Goal: Task Accomplishment & Management: Use online tool/utility

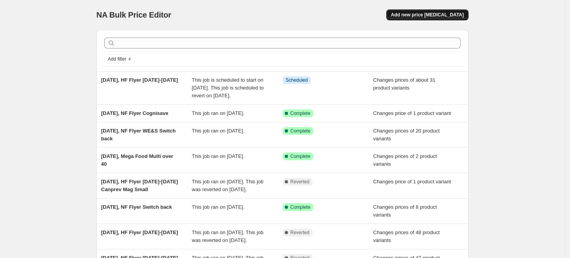
click at [455, 13] on span "Add new price [MEDICAL_DATA]" at bounding box center [427, 15] width 73 height 6
click at [425, 14] on span "Add new price [MEDICAL_DATA]" at bounding box center [427, 15] width 73 height 6
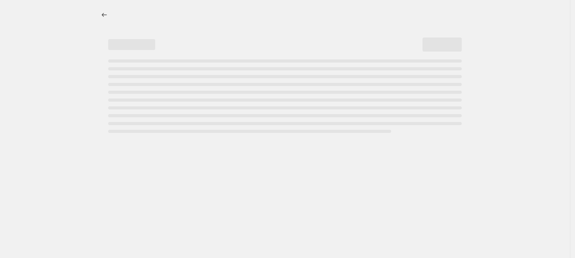
select select "percentage"
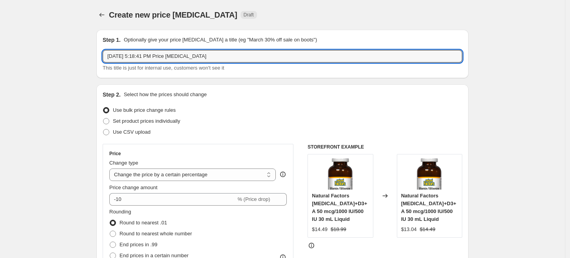
drag, startPoint x: 141, startPoint y: 56, endPoint x: 251, endPoint y: 47, distance: 110.0
click at [251, 47] on div "Step 1. Optionally give your price change job a title (eg "March 30% off sale o…" at bounding box center [283, 54] width 360 height 36
type input "Oct 2, 2025, HF Oct Flyer Everyone Soaps & Lotions"
click at [180, 119] on span "Set product prices individually" at bounding box center [146, 121] width 67 height 6
click at [103, 119] on input "Set product prices individually" at bounding box center [103, 118] width 0 height 0
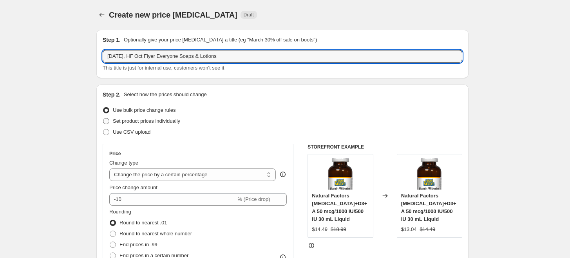
radio input "true"
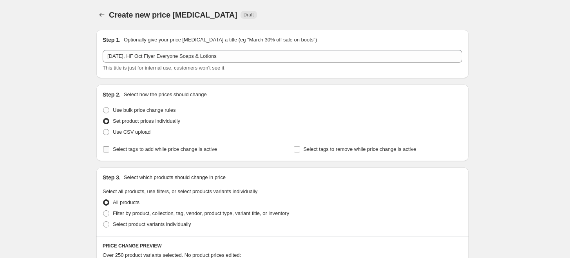
click at [177, 150] on span "Select tags to add while price change is active" at bounding box center [165, 149] width 104 height 6
click at [109, 150] on input "Select tags to add while price change is active" at bounding box center [106, 149] width 6 height 6
checkbox input "true"
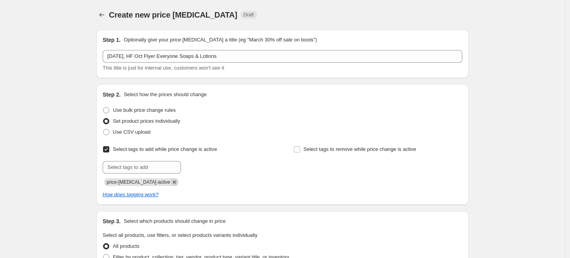
click at [171, 181] on icon "Remove price-change-job-active" at bounding box center [174, 182] width 7 height 7
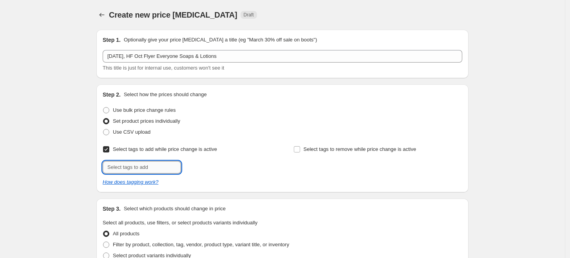
drag, startPoint x: 159, startPoint y: 166, endPoint x: 157, endPoint y: 162, distance: 5.3
click at [159, 166] on input "text" at bounding box center [142, 167] width 78 height 13
type input "promo"
drag, startPoint x: 202, startPoint y: 166, endPoint x: 195, endPoint y: 170, distance: 8.6
click at [202, 166] on span "promo" at bounding box center [205, 166] width 14 height 5
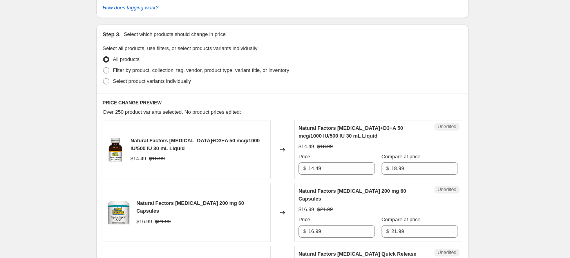
scroll to position [217, 0]
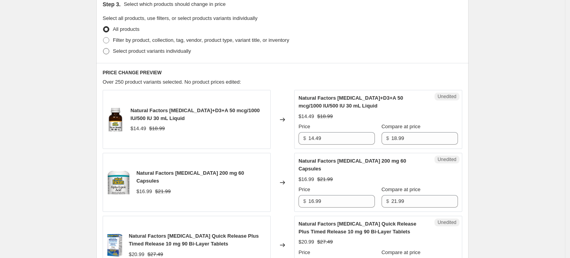
click at [172, 47] on span "Select product variants individually" at bounding box center [152, 51] width 78 height 8
click at [103, 48] on input "Select product variants individually" at bounding box center [103, 48] width 0 height 0
radio input "true"
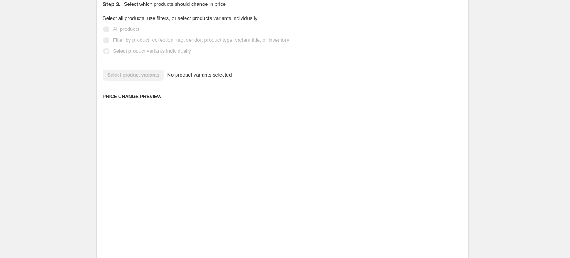
scroll to position [196, 0]
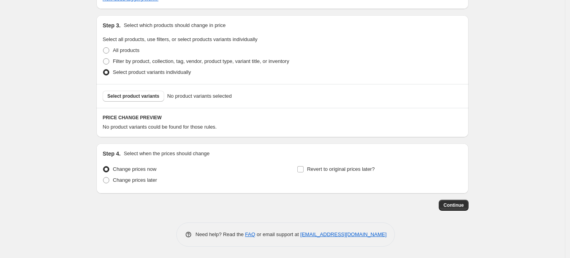
click at [143, 105] on div "Select product variants No product variants selected" at bounding box center [282, 96] width 372 height 24
click at [146, 94] on span "Select product variants" at bounding box center [133, 96] width 52 height 6
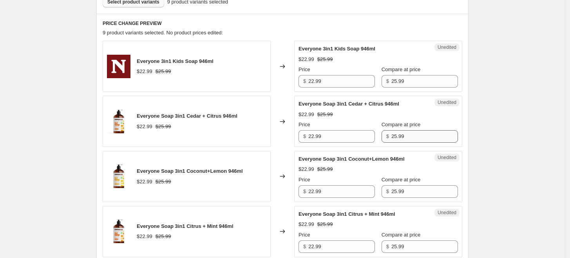
scroll to position [230, 0]
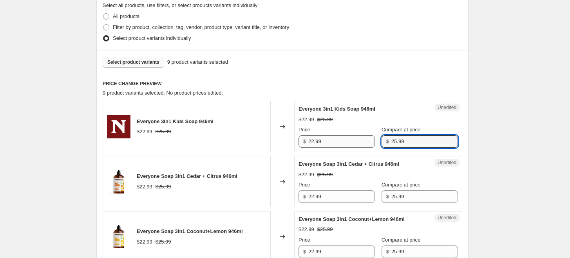
drag, startPoint x: 416, startPoint y: 143, endPoint x: 365, endPoint y: 140, distance: 51.4
click at [365, 140] on div "Price $ 22.99 Compare at price $ 25.99" at bounding box center [377, 137] width 159 height 22
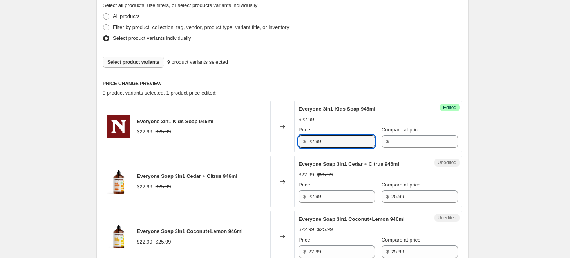
drag, startPoint x: 349, startPoint y: 139, endPoint x: 283, endPoint y: 137, distance: 65.4
click at [283, 137] on div "Everyone 3in1 Kids Soap 946ml $22.99 $25.99 Changed to Success Edited Everyone …" at bounding box center [283, 126] width 360 height 51
paste input "5"
type input "25.99"
click at [337, 119] on div "$22.99" at bounding box center [377, 120] width 159 height 8
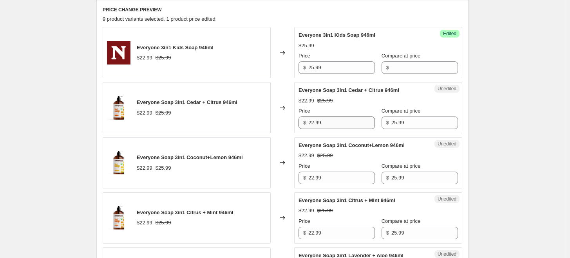
scroll to position [317, 0]
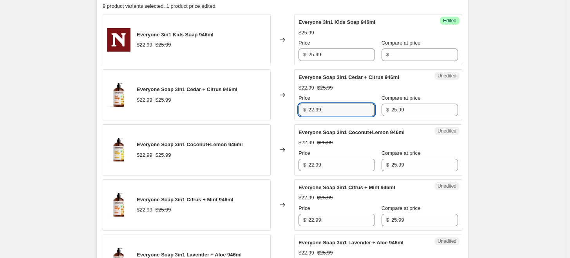
drag, startPoint x: 341, startPoint y: 108, endPoint x: 294, endPoint y: 107, distance: 47.0
click at [294, 107] on div "Everyone Soap 3in1 Cedar + Citrus 946ml $22.99 $25.99 Changed to Unedited Every…" at bounding box center [283, 94] width 360 height 51
paste input "5"
type input "25.99"
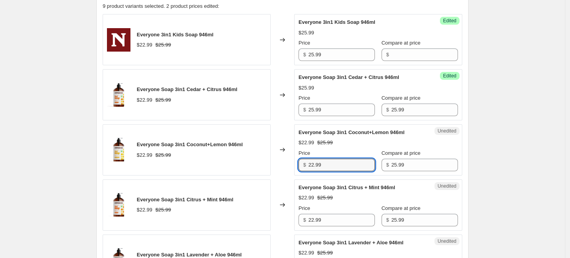
drag, startPoint x: 333, startPoint y: 159, endPoint x: 287, endPoint y: 159, distance: 46.2
click at [287, 159] on div "Everyone Soap 3in1 Coconut+Lemon 946ml $22.99 $25.99 Changed to Unedited Everyo…" at bounding box center [283, 150] width 360 height 51
paste input "5"
type input "25.99"
click at [289, 157] on div "Changed to" at bounding box center [282, 150] width 23 height 51
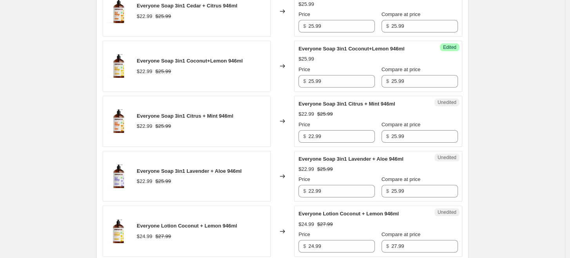
scroll to position [404, 0]
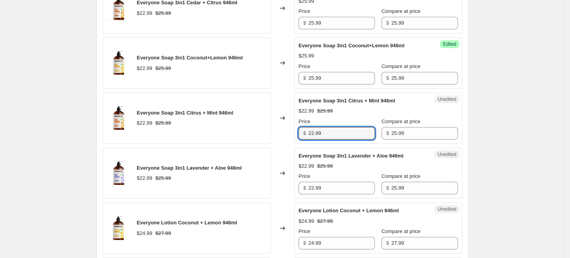
drag, startPoint x: 333, startPoint y: 133, endPoint x: 276, endPoint y: 134, distance: 56.4
click at [276, 134] on div "Everyone Soap 3in1 Citrus + Mint 946ml $22.99 $25.99 Changed to Unedited Everyo…" at bounding box center [283, 118] width 360 height 51
paste input "5"
type input "25.99"
click at [276, 134] on div "Changed to" at bounding box center [282, 118] width 23 height 51
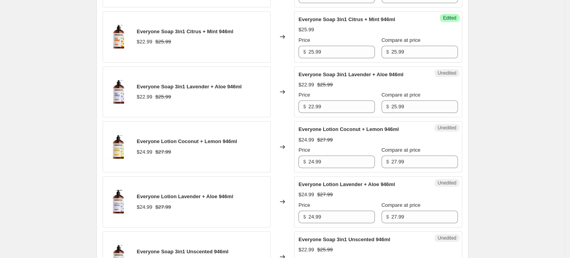
scroll to position [492, 0]
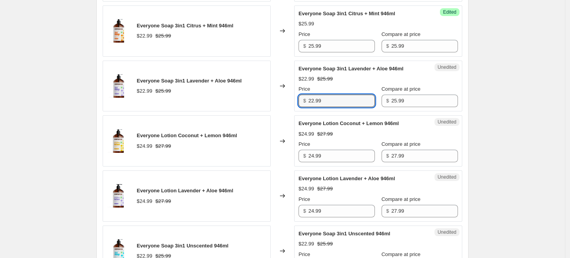
drag, startPoint x: 302, startPoint y: 92, endPoint x: 285, endPoint y: 92, distance: 17.2
click at [287, 92] on div "Everyone Soap 3in1 Lavender + Aloe 946ml $22.99 $25.99 Changed to Unedited Ever…" at bounding box center [283, 86] width 360 height 51
paste input "5"
type input "25.99"
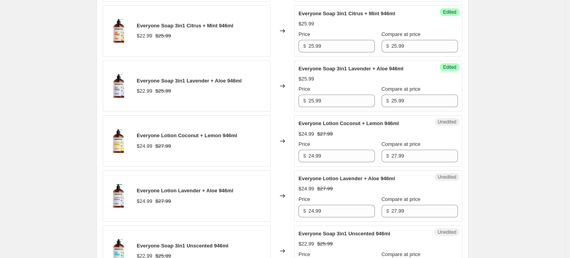
click at [282, 96] on div "Changed to" at bounding box center [282, 86] width 23 height 51
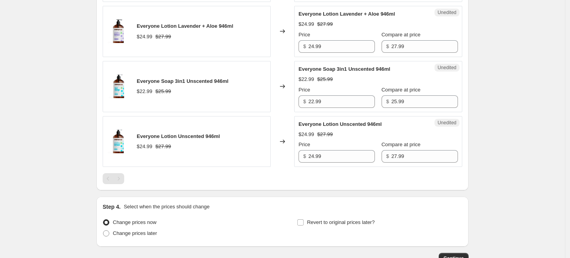
scroll to position [665, 0]
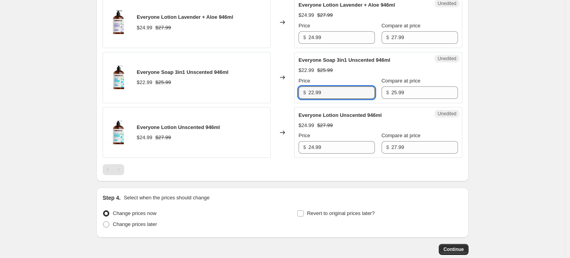
drag, startPoint x: 313, startPoint y: 91, endPoint x: 260, endPoint y: 90, distance: 52.9
click at [260, 90] on div "Everyone Soap 3in1 Unscented 946ml $22.99 $25.99 Changed to Unedited Everyone S…" at bounding box center [283, 77] width 360 height 51
paste input "5"
type input "25.99"
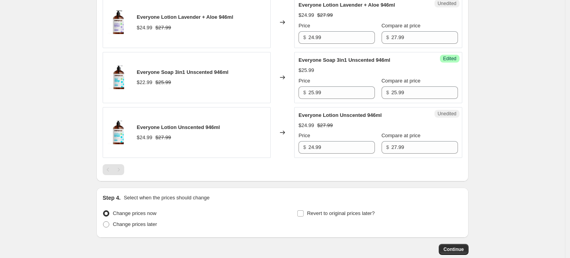
drag, startPoint x: 264, startPoint y: 101, endPoint x: 291, endPoint y: 108, distance: 27.7
click at [264, 101] on div "Everyone Soap 3in1 Unscented 946ml $22.99 $25.99" at bounding box center [187, 77] width 168 height 51
drag, startPoint x: 412, startPoint y: 146, endPoint x: 368, endPoint y: 146, distance: 44.3
click at [368, 146] on div "Price $ 24.99 Compare at price $ 27.99" at bounding box center [377, 143] width 159 height 22
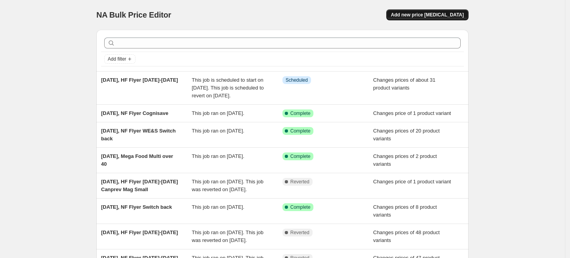
click at [466, 18] on button "Add new price [MEDICAL_DATA]" at bounding box center [427, 14] width 82 height 11
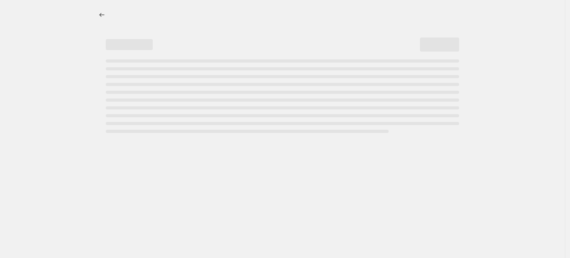
select select "percentage"
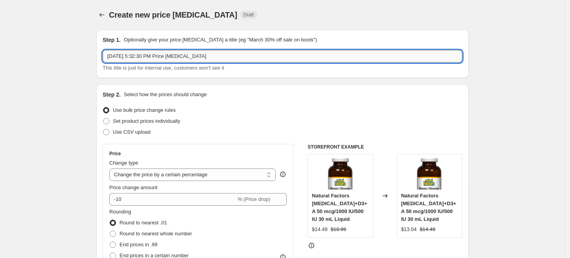
drag, startPoint x: 141, startPoint y: 58, endPoint x: 293, endPoint y: 56, distance: 151.6
click at [293, 56] on input "[DATE] 5:32:30 PM Price [MEDICAL_DATA]" at bounding box center [283, 56] width 360 height 13
click at [179, 121] on span "Set product prices individually" at bounding box center [146, 121] width 67 height 6
click at [103, 119] on input "Set product prices individually" at bounding box center [103, 118] width 0 height 0
radio input "true"
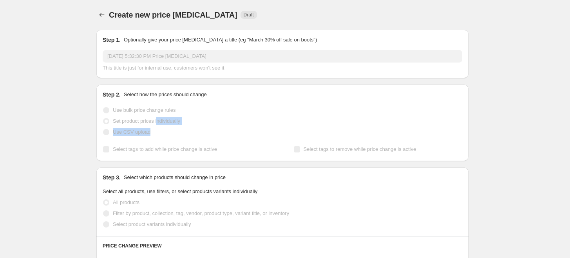
click at [162, 125] on ul "Use bulk price change rules Set product prices individually Use CSV upload" at bounding box center [283, 121] width 360 height 33
click at [146, 129] on span "Use CSV upload" at bounding box center [132, 132] width 38 height 6
click at [154, 121] on span "Set product prices individually" at bounding box center [146, 121] width 67 height 6
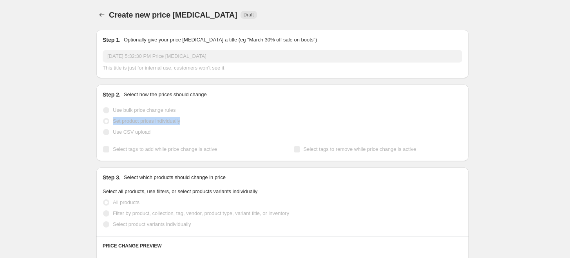
click at [154, 121] on span "Set product prices individually" at bounding box center [146, 121] width 67 height 6
click at [194, 119] on div "Set product prices individually" at bounding box center [283, 121] width 360 height 11
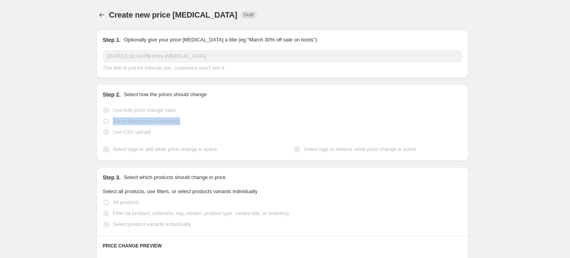
click at [194, 119] on div "Set product prices individually" at bounding box center [283, 121] width 360 height 11
click at [109, 14] on div at bounding box center [102, 14] width 13 height 11
click at [106, 14] on icon "Price change jobs" at bounding box center [102, 15] width 8 height 8
